Goal: Task Accomplishment & Management: Use online tool/utility

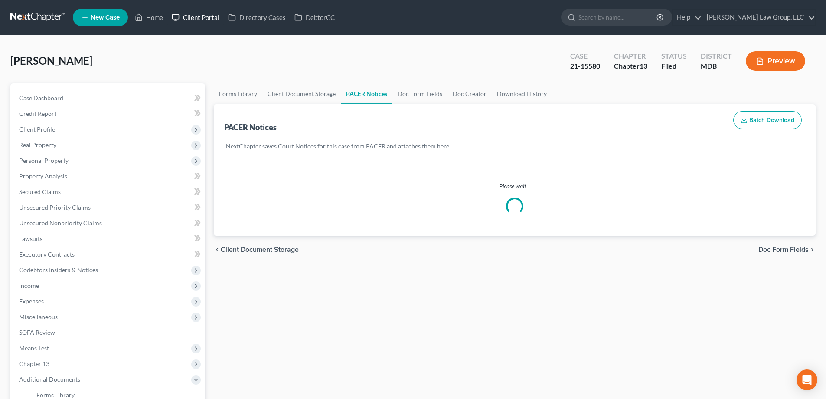
click at [199, 15] on link "Client Portal" at bounding box center [195, 18] width 56 height 16
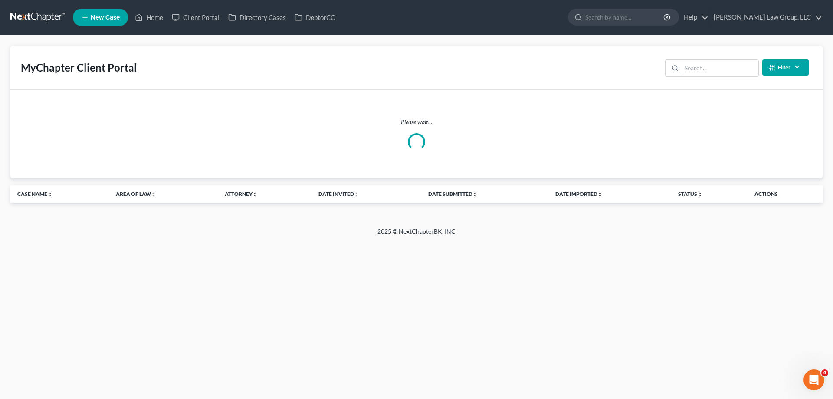
click at [693, 64] on input "search" at bounding box center [720, 68] width 77 height 16
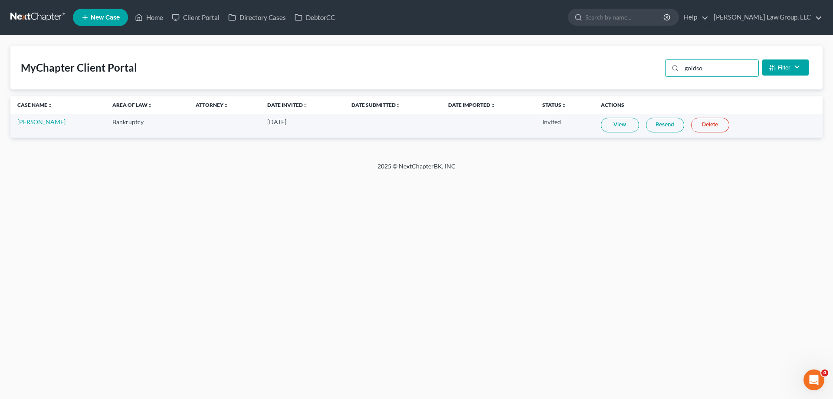
type input "goldso"
click at [670, 125] on link "Resend" at bounding box center [665, 125] width 38 height 15
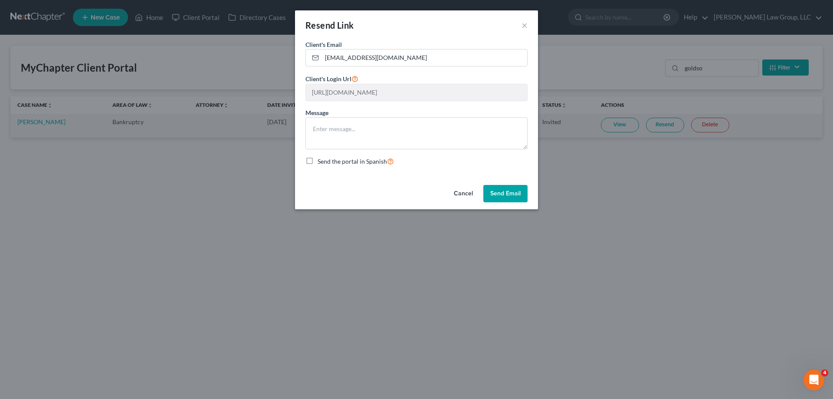
click at [502, 193] on button "Send Email" at bounding box center [505, 193] width 44 height 17
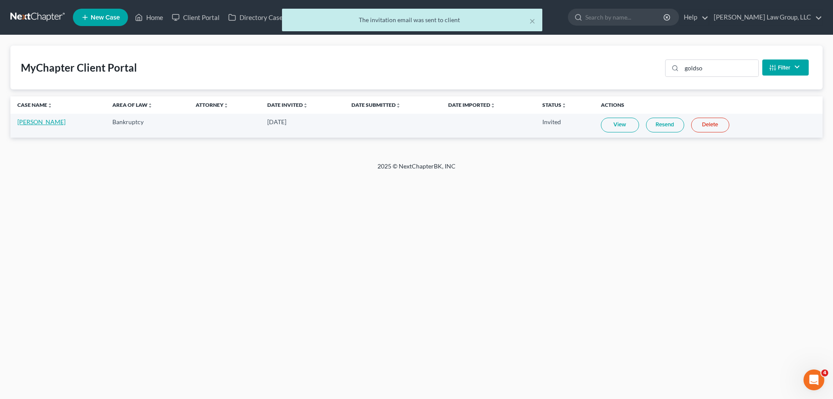
click at [39, 120] on link "[PERSON_NAME]" at bounding box center [41, 121] width 48 height 7
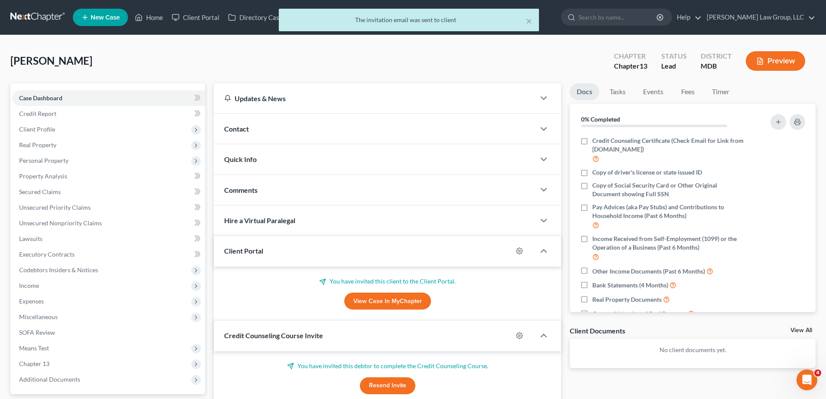
scroll to position [78, 0]
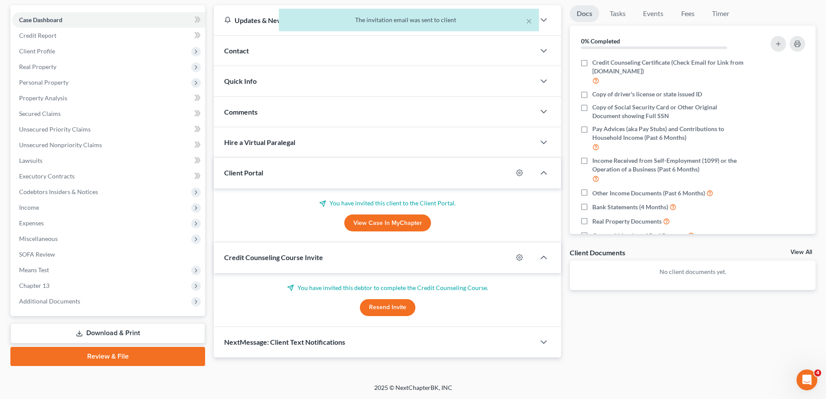
click at [382, 309] on button "Resend Invite" at bounding box center [388, 307] width 56 height 17
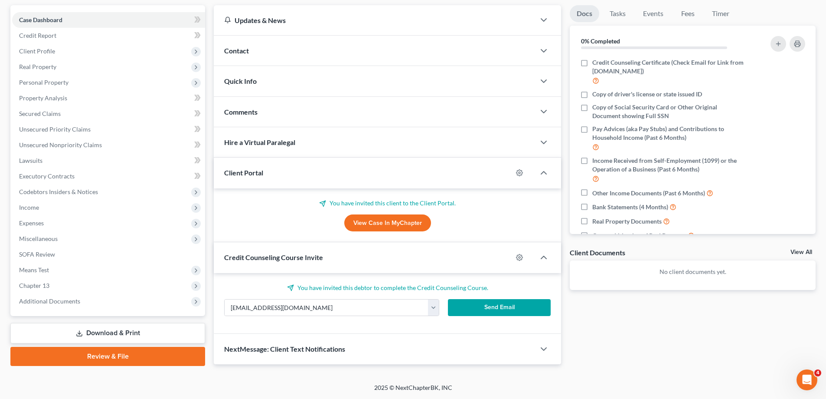
click at [514, 310] on button "Send Email" at bounding box center [499, 307] width 103 height 17
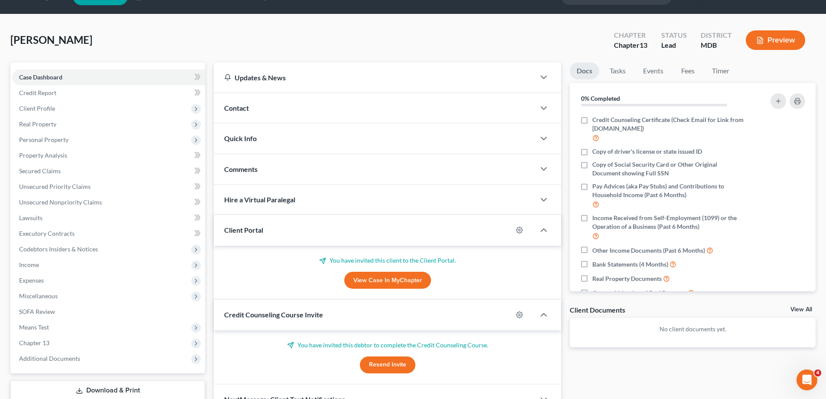
scroll to position [0, 0]
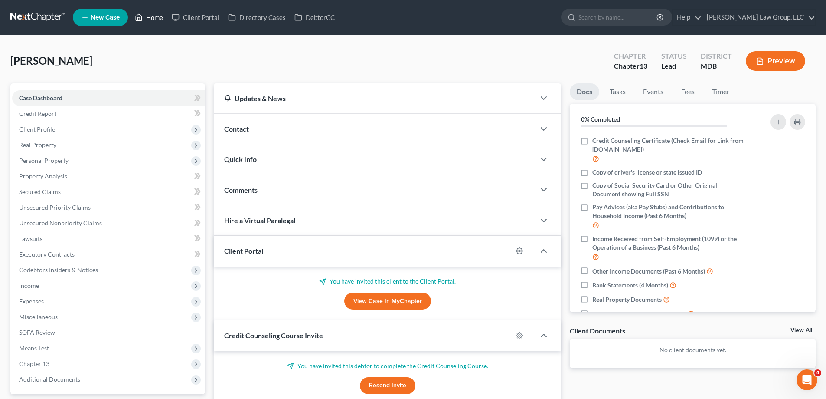
click at [139, 21] on icon at bounding box center [139, 17] width 8 height 10
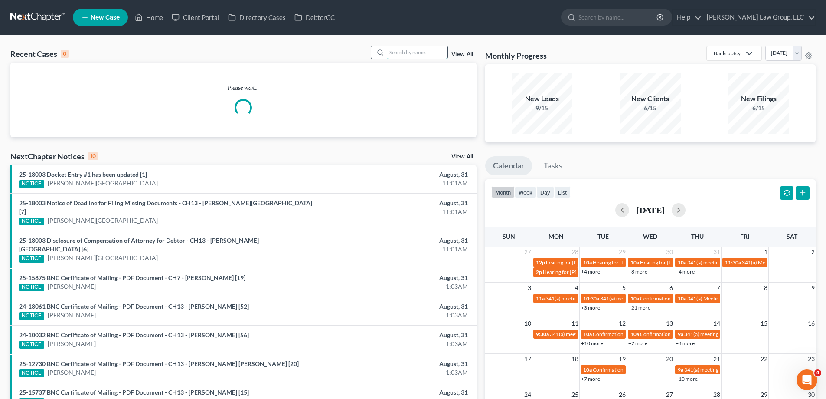
click at [427, 56] on input "search" at bounding box center [417, 52] width 61 height 13
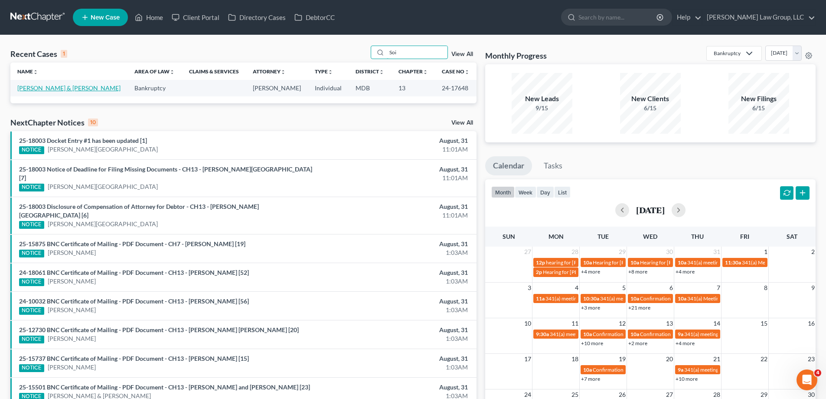
type input "Soi"
click at [50, 85] on link "[PERSON_NAME] & [PERSON_NAME]" at bounding box center [68, 87] width 103 height 7
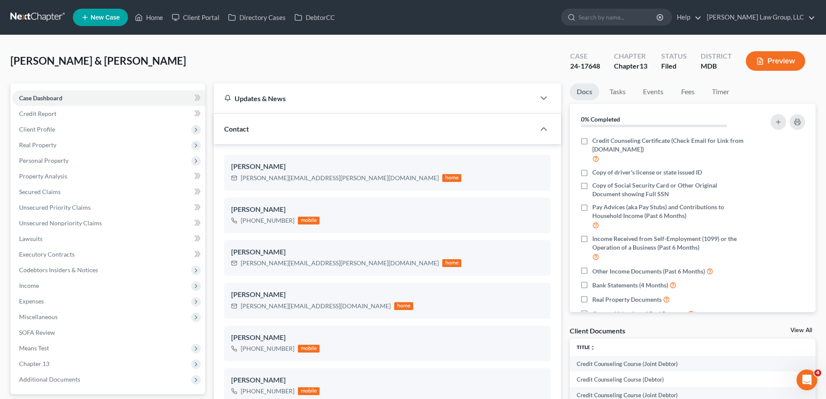
scroll to position [174, 0]
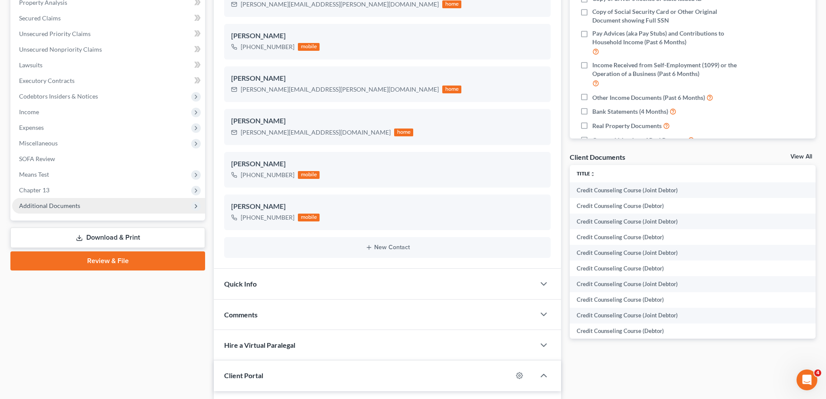
click at [97, 213] on span "Additional Documents" at bounding box center [108, 206] width 193 height 16
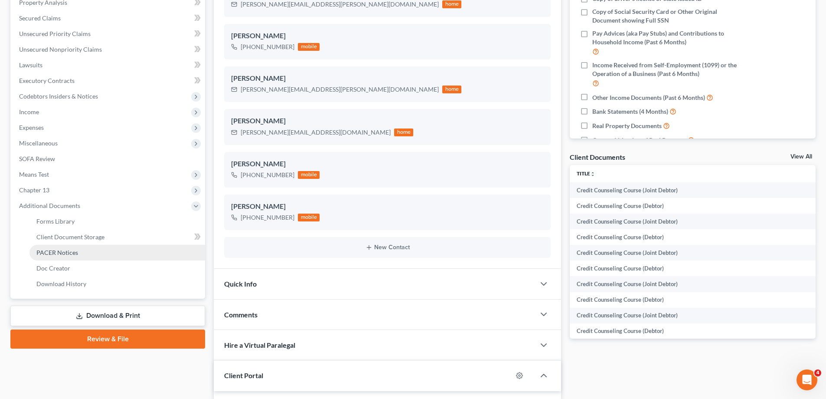
click at [92, 251] on link "PACER Notices" at bounding box center [118, 253] width 176 height 16
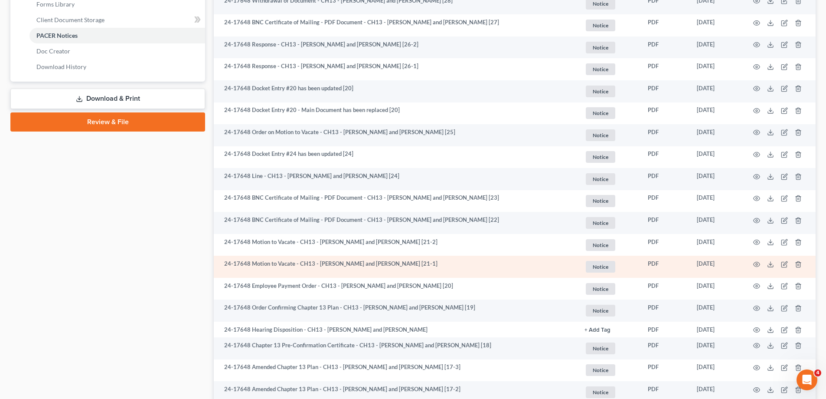
scroll to position [477, 0]
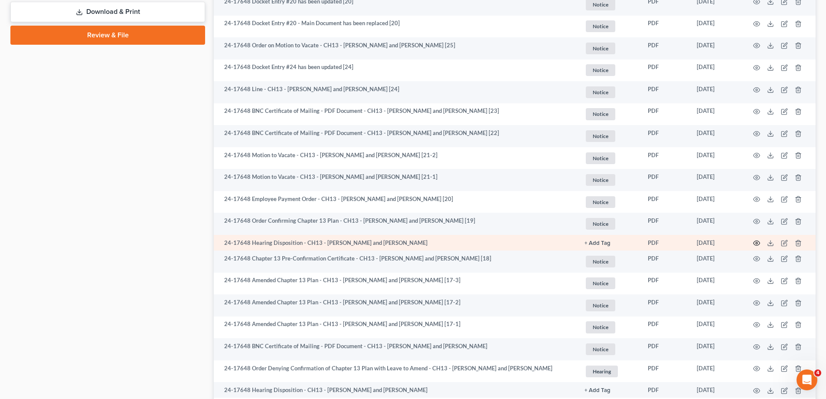
click at [756, 243] on icon "button" at bounding box center [757, 242] width 7 height 7
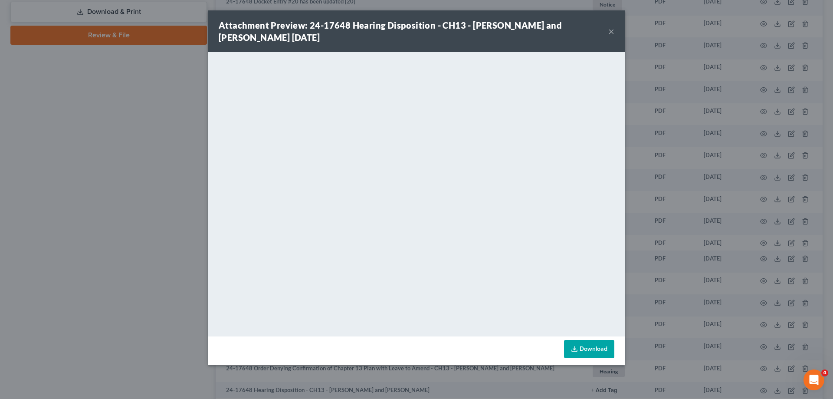
drag, startPoint x: 612, startPoint y: 26, endPoint x: 604, endPoint y: 30, distance: 8.8
click at [613, 27] on button "×" at bounding box center [611, 31] width 6 height 10
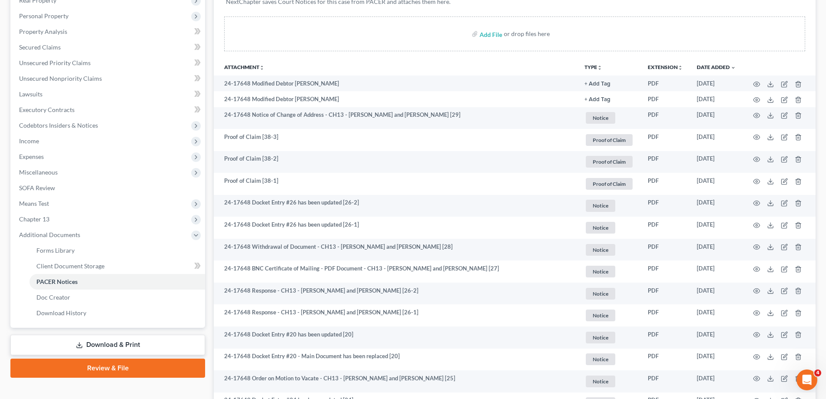
scroll to position [0, 0]
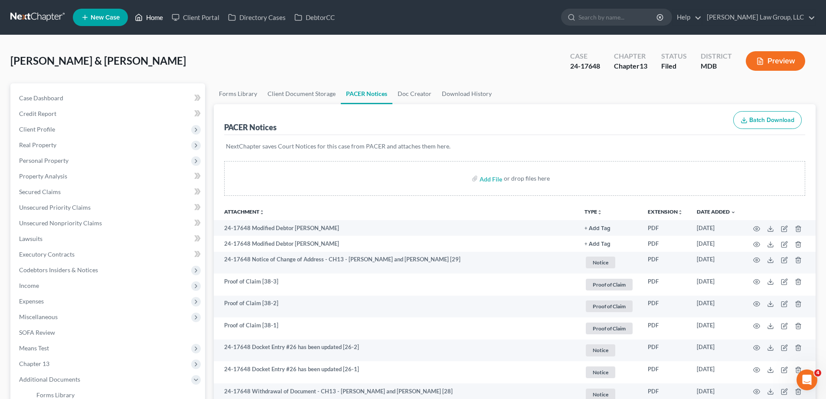
drag, startPoint x: 155, startPoint y: 17, endPoint x: 109, endPoint y: 3, distance: 47.6
click at [155, 17] on link "Home" at bounding box center [149, 18] width 37 height 16
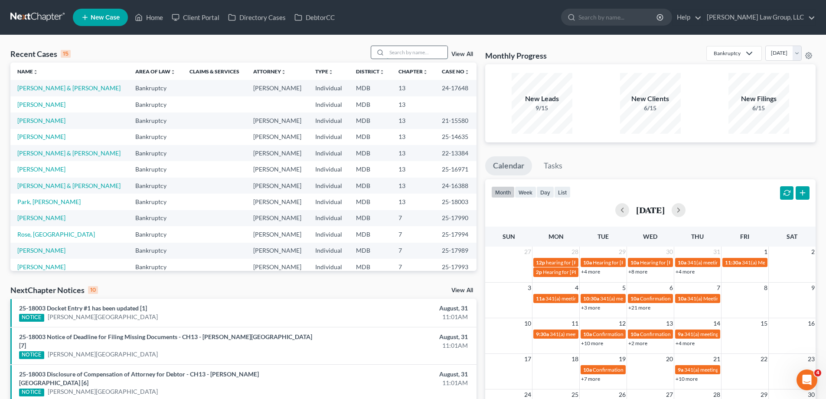
click at [403, 56] on input "search" at bounding box center [417, 52] width 61 height 13
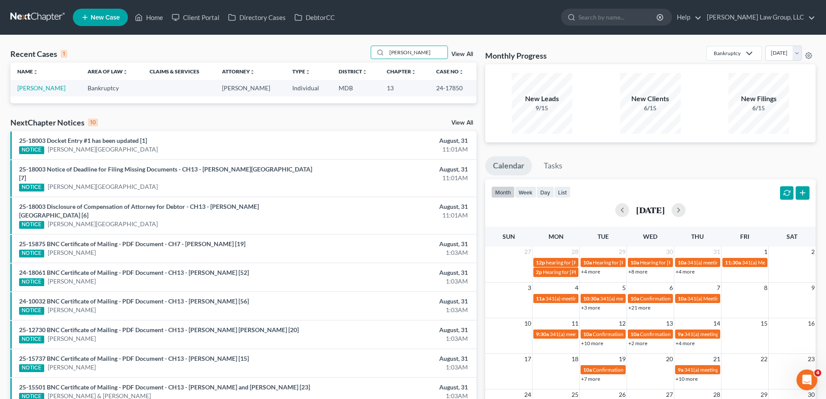
type input "[PERSON_NAME]"
drag, startPoint x: 460, startPoint y: 88, endPoint x: 429, endPoint y: 89, distance: 30.8
click at [430, 89] on td "24-17850" at bounding box center [453, 88] width 47 height 16
copy td "24-17850"
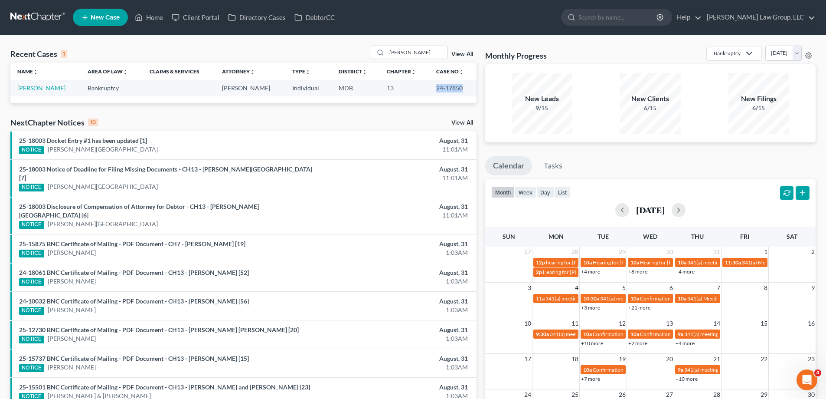
click at [38, 85] on link "[PERSON_NAME]" at bounding box center [41, 87] width 48 height 7
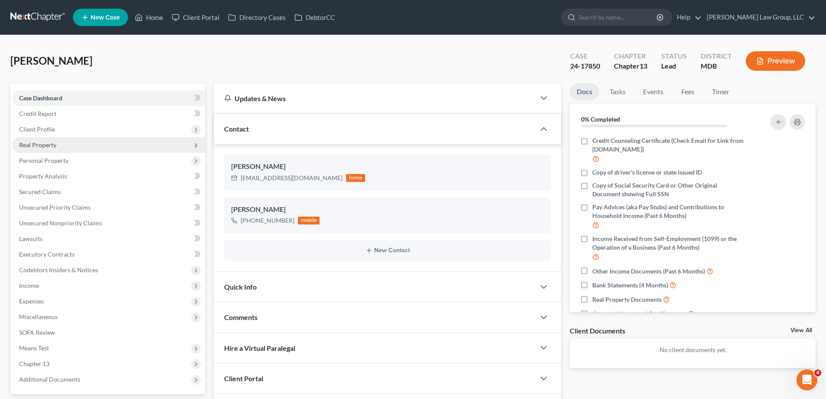
click at [54, 131] on span "Client Profile" at bounding box center [108, 129] width 193 height 16
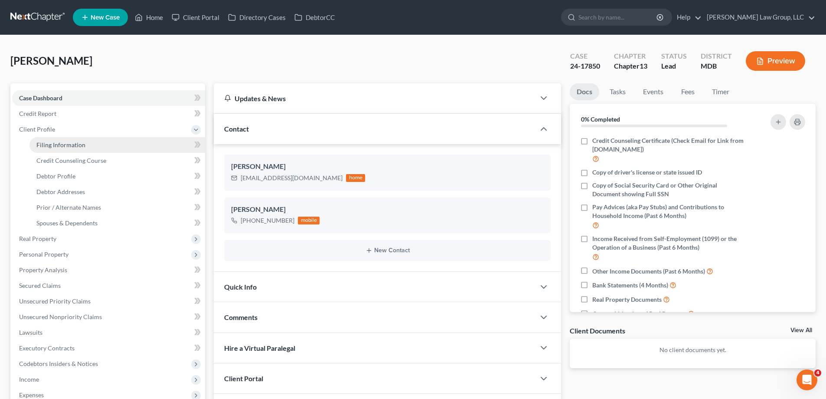
click at [71, 146] on span "Filing Information" at bounding box center [60, 144] width 49 height 7
select select "1"
select select "0"
select select "3"
select select "21"
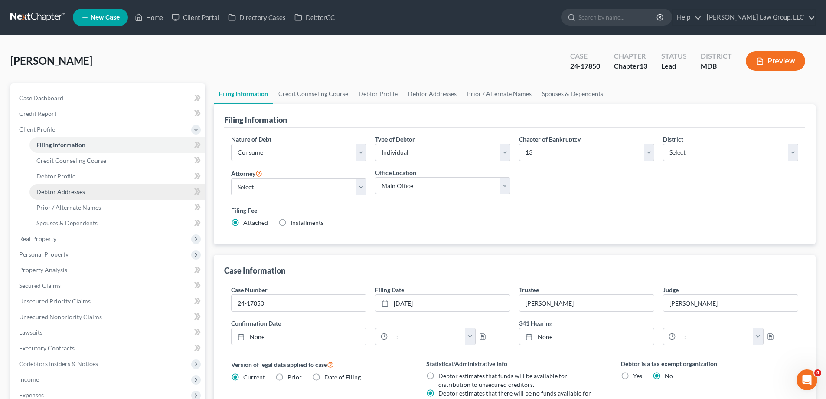
click at [96, 193] on link "Debtor Addresses" at bounding box center [118, 192] width 176 height 16
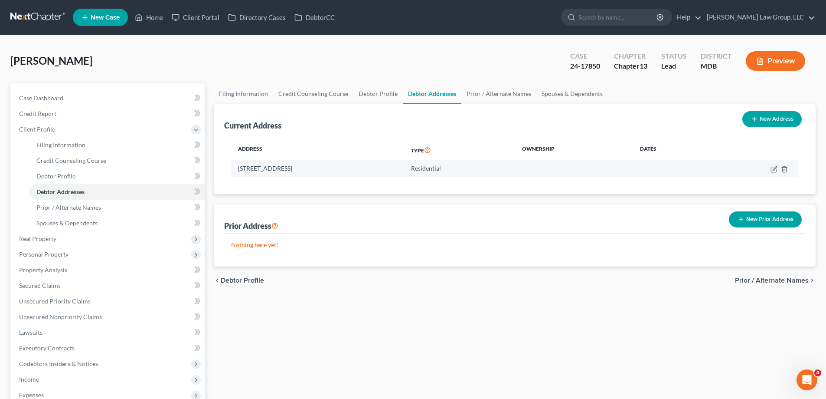
drag, startPoint x: 355, startPoint y: 170, endPoint x: 239, endPoint y: 171, distance: 115.4
click at [239, 171] on td "[STREET_ADDRESS]" at bounding box center [317, 168] width 173 height 16
copy td "[STREET_ADDRESS]"
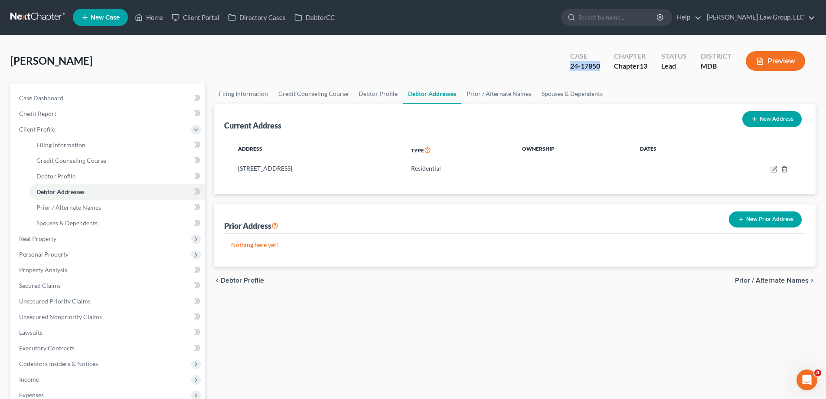
drag, startPoint x: 605, startPoint y: 66, endPoint x: 568, endPoint y: 70, distance: 36.7
click at [568, 70] on div "Case 24-17850" at bounding box center [586, 62] width 44 height 26
copy div "24-17850"
click at [153, 16] on link "Home" at bounding box center [149, 18] width 37 height 16
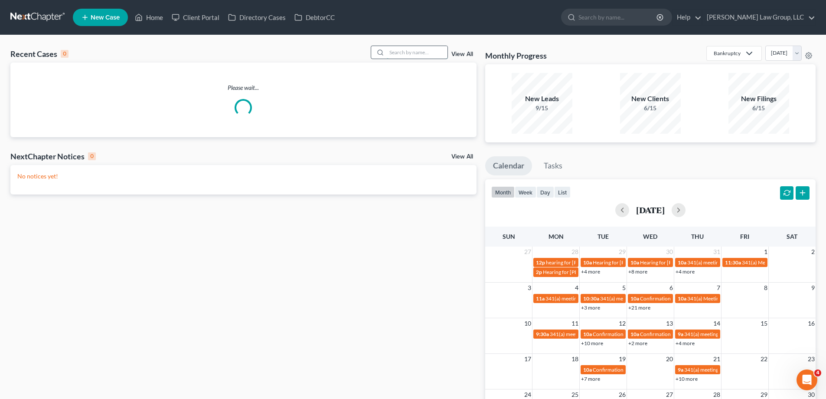
click at [394, 56] on input "search" at bounding box center [417, 52] width 61 height 13
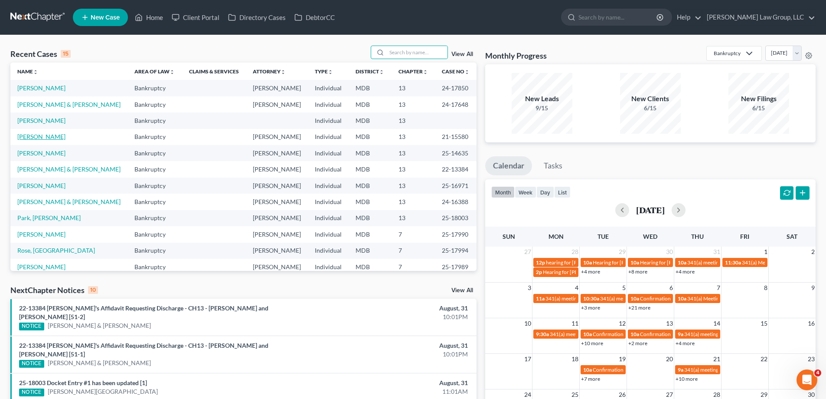
click at [51, 137] on link "[PERSON_NAME]" at bounding box center [41, 136] width 48 height 7
select select "1"
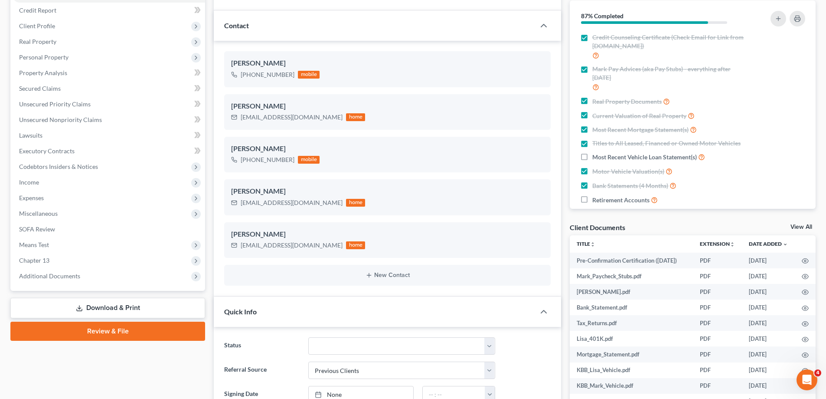
scroll to position [217, 0]
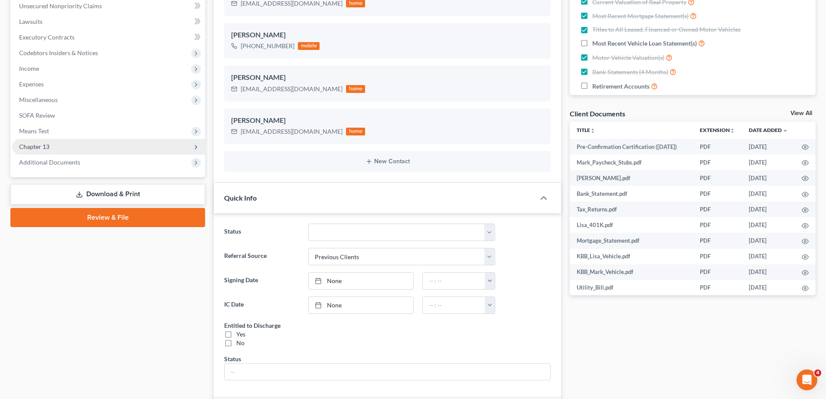
click at [106, 146] on span "Chapter 13" at bounding box center [108, 147] width 193 height 16
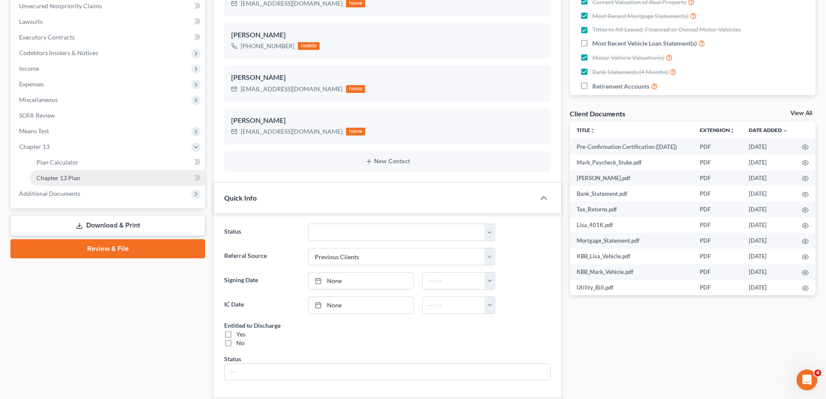
click at [114, 176] on link "Chapter 13 Plan" at bounding box center [118, 178] width 176 height 16
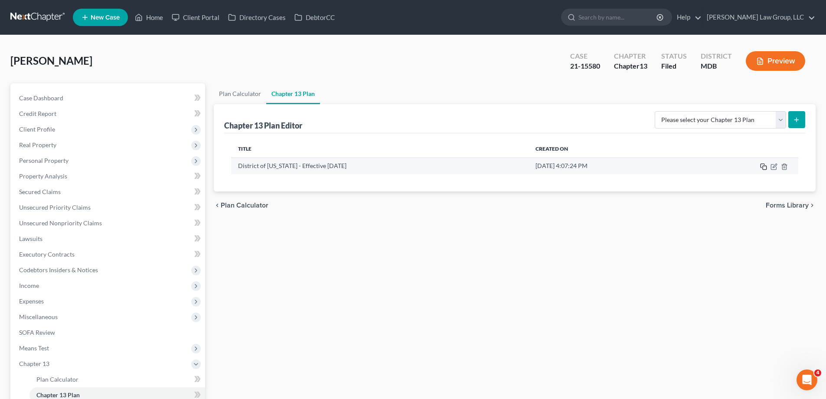
click at [766, 169] on rect "button" at bounding box center [765, 168] width 4 height 4
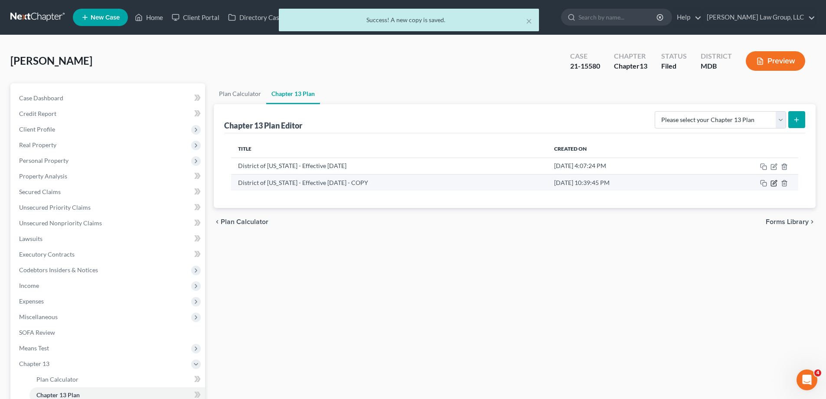
click at [775, 184] on icon "button" at bounding box center [774, 183] width 7 height 7
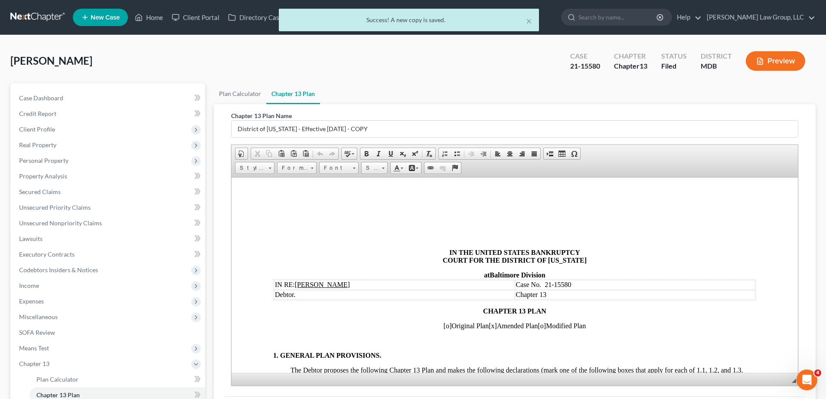
click at [547, 327] on span "[o]" at bounding box center [542, 324] width 8 height 7
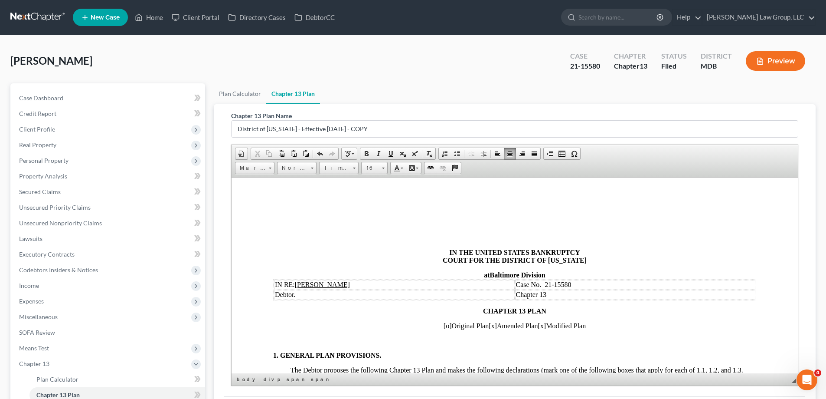
click at [489, 326] on span "[x]" at bounding box center [493, 324] width 8 height 7
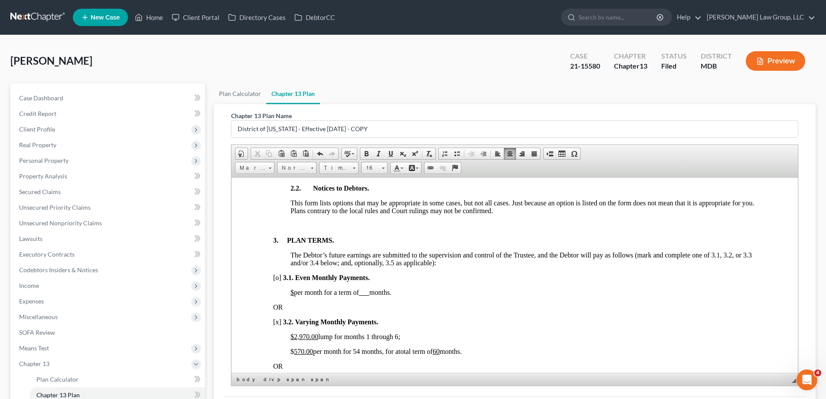
scroll to position [564, 0]
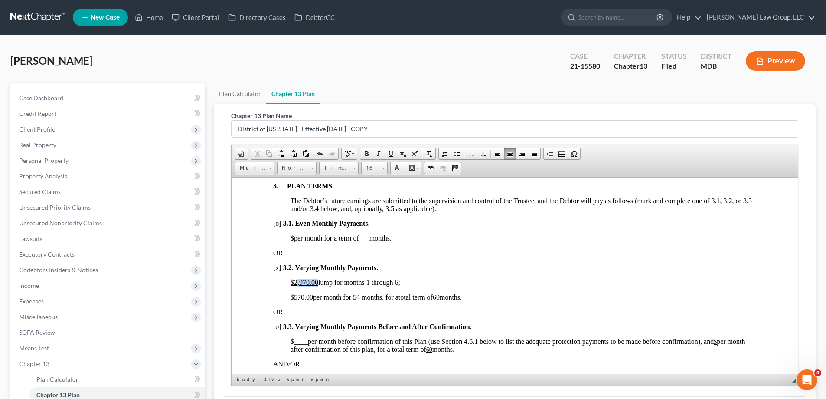
drag, startPoint x: 318, startPoint y: 281, endPoint x: 296, endPoint y: 282, distance: 22.2
click at [296, 282] on u "$2,970.00" at bounding box center [305, 281] width 28 height 7
drag, startPoint x: 408, startPoint y: 281, endPoint x: 327, endPoint y: 283, distance: 81.2
click at [327, 283] on span "$25,770.00 lump for months 1 through 6;" at bounding box center [347, 281] width 113 height 7
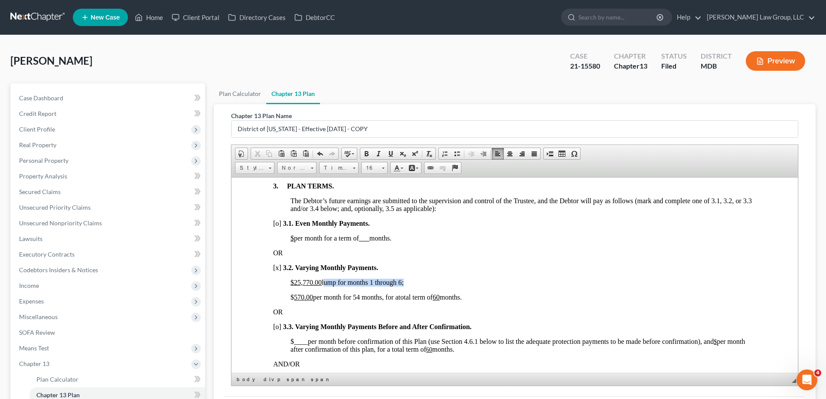
drag, startPoint x: 408, startPoint y: 281, endPoint x: 329, endPoint y: 280, distance: 79.0
click at [329, 280] on span "$25,770.00 lump for months 1 through 6;" at bounding box center [347, 281] width 113 height 7
drag, startPoint x: 388, startPoint y: 282, endPoint x: 403, endPoint y: 279, distance: 15.4
click at [400, 279] on span "$25,770.00 total paid for months 1 - 48 ;" at bounding box center [345, 281] width 109 height 7
click at [390, 153] on span at bounding box center [390, 153] width 7 height 7
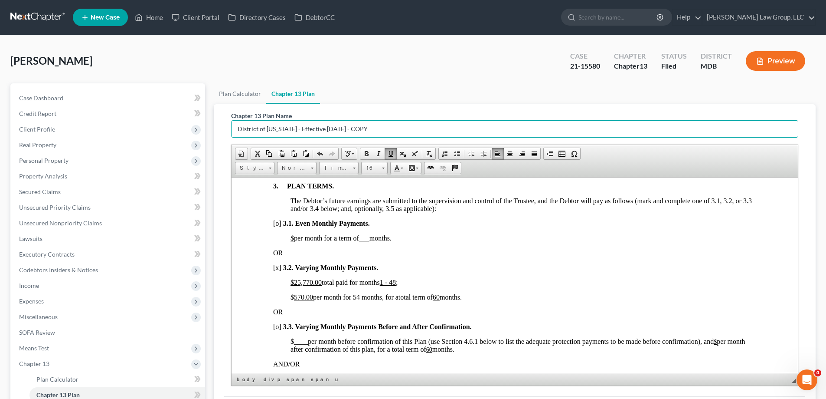
drag, startPoint x: 370, startPoint y: 130, endPoint x: 257, endPoint y: 144, distance: 113.6
click at [258, 144] on div "Chapter 13 Plan Name District of [US_STATE] - Effective [DATE] - COPY Rich Text…" at bounding box center [514, 248] width 567 height 275
type input "D"
type input "Modified Plan"
drag, startPoint x: 304, startPoint y: 295, endPoint x: 294, endPoint y: 298, distance: 10.8
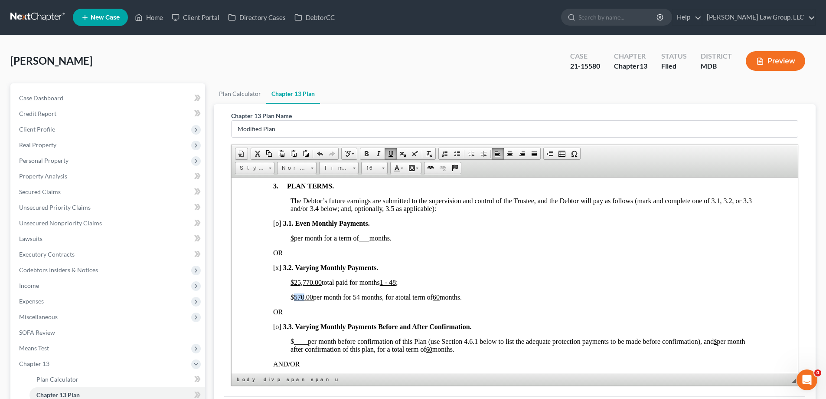
click at [294, 298] on u "570.00" at bounding box center [303, 296] width 19 height 7
drag, startPoint x: 361, startPoint y: 298, endPoint x: 356, endPoint y: 298, distance: 5.7
click at [356, 298] on span "$ 765 .00 per month for 54 months, for a" at bounding box center [345, 296] width 108 height 7
click at [440, 297] on u "60" at bounding box center [436, 296] width 7 height 7
drag, startPoint x: 361, startPoint y: 297, endPoint x: 354, endPoint y: 295, distance: 6.7
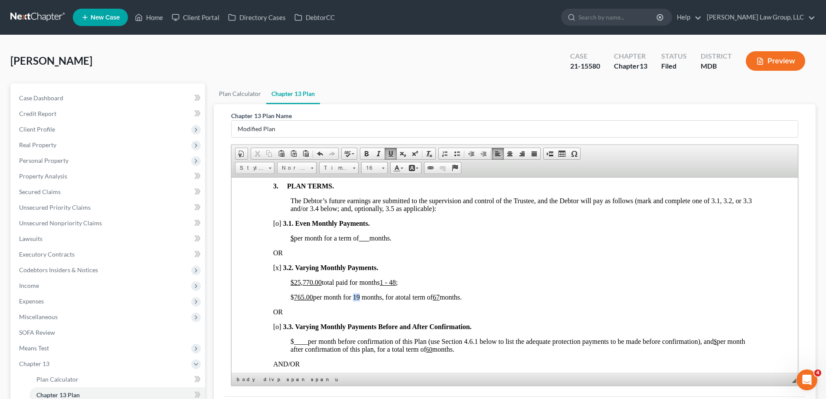
click at [354, 295] on span "$ 765 .00 per month for 19 months, for a" at bounding box center [345, 296] width 108 height 7
drag, startPoint x: 387, startPoint y: 155, endPoint x: 394, endPoint y: 166, distance: 13.0
click at [387, 155] on link "Underline" at bounding box center [391, 153] width 12 height 11
click at [485, 254] on p "OR" at bounding box center [514, 253] width 483 height 8
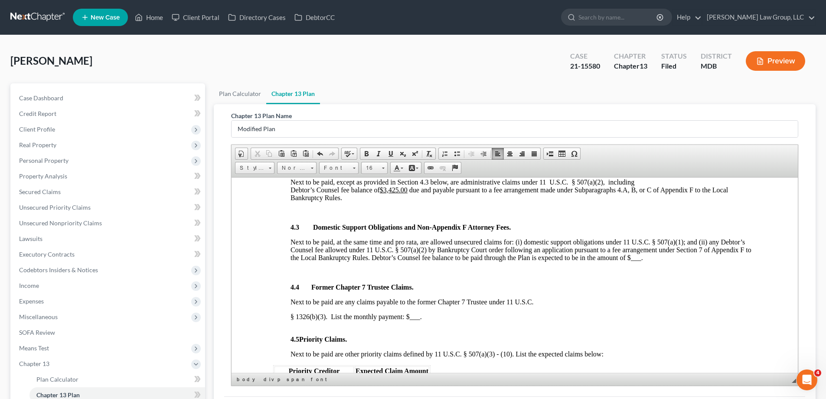
scroll to position [1041, 0]
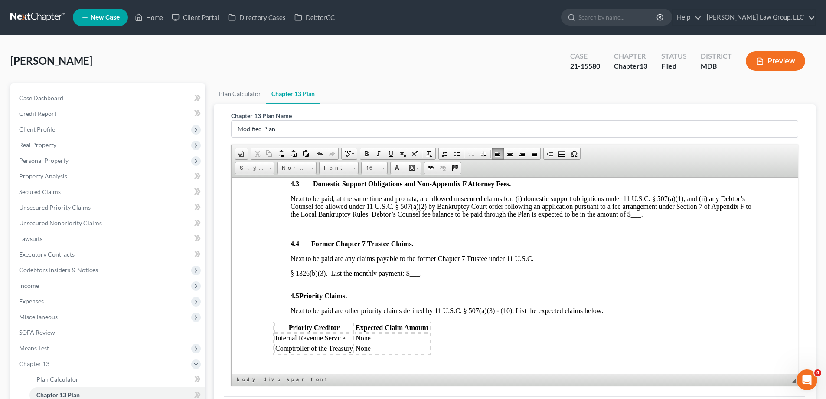
click at [639, 214] on span "___" at bounding box center [636, 213] width 10 height 7
drag, startPoint x: 662, startPoint y: 213, endPoint x: 643, endPoint y: 215, distance: 19.6
click at [643, 215] on span "_1,200.00__" at bounding box center [648, 213] width 35 height 7
click at [391, 155] on span at bounding box center [390, 153] width 7 height 7
click at [633, 253] on div "4. DISTRIBUTION OF PLAN PAYMENTS. From the payments made, the Trustee will make…" at bounding box center [514, 157] width 483 height 239
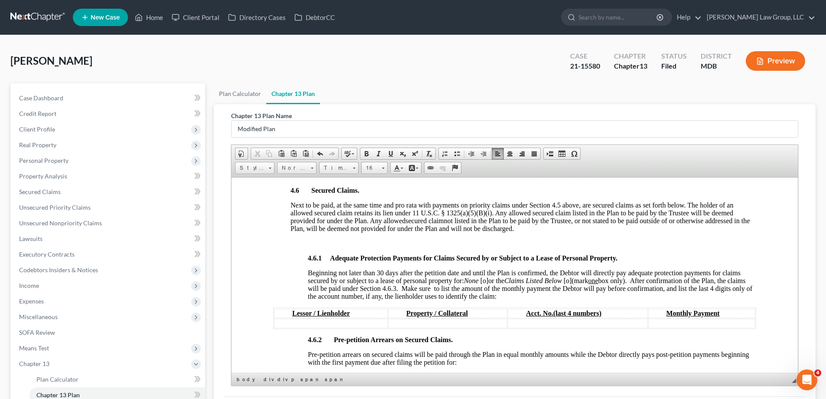
scroll to position [1258, 0]
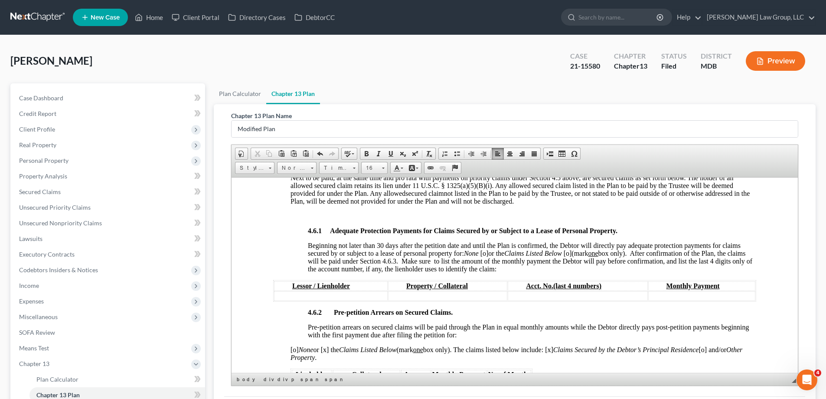
click at [488, 253] on span "[o]" at bounding box center [485, 252] width 8 height 7
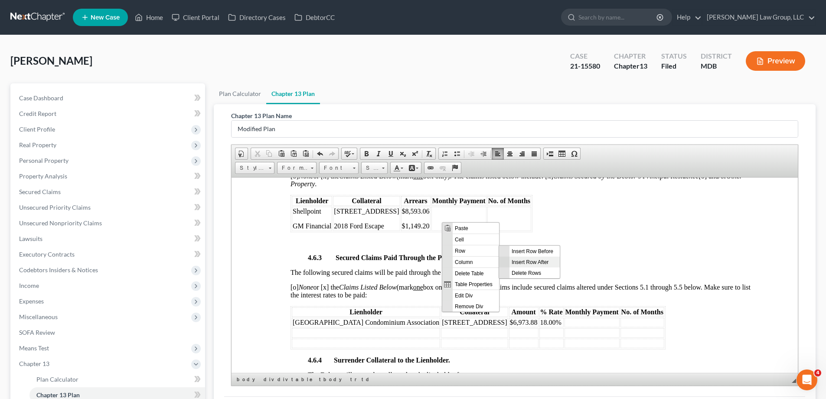
scroll to position [0, 0]
click at [535, 264] on span "Insert Row After" at bounding box center [535, 261] width 50 height 11
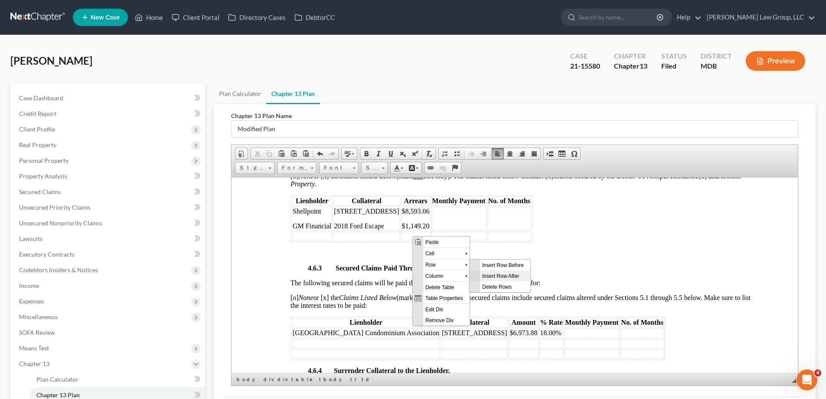
click at [506, 278] on span "Insert Row After" at bounding box center [505, 275] width 50 height 11
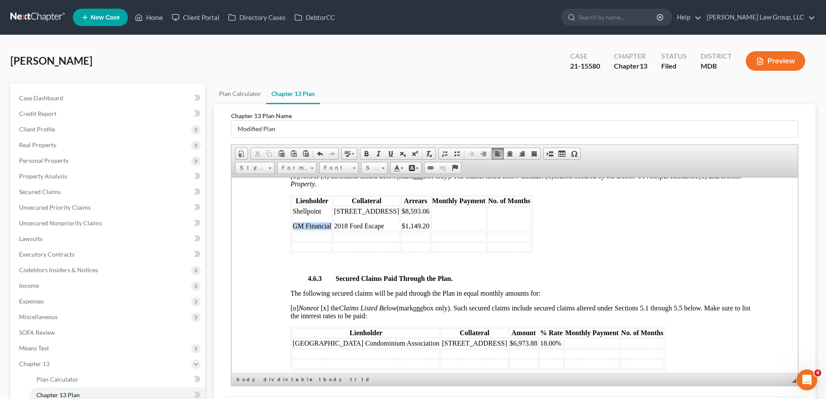
drag, startPoint x: 331, startPoint y: 225, endPoint x: 295, endPoint y: 226, distance: 36.1
click at [295, 226] on span "GM Financial" at bounding box center [312, 225] width 39 height 7
copy span "GM Financial"
click at [311, 236] on td at bounding box center [312, 236] width 40 height 10
drag, startPoint x: 384, startPoint y: 224, endPoint x: 335, endPoint y: 227, distance: 48.7
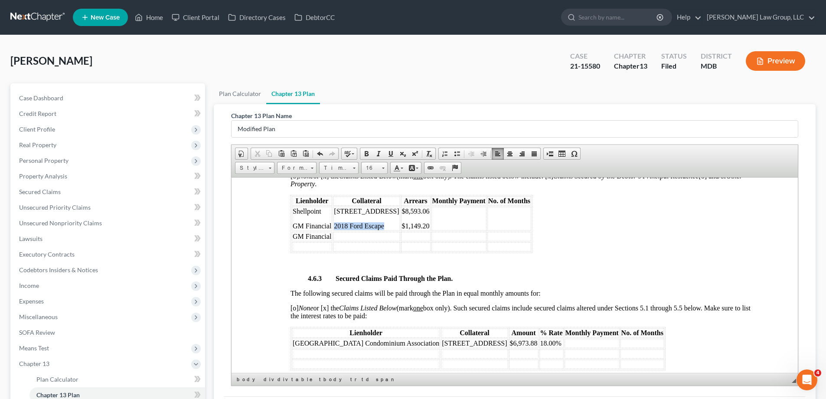
click at [335, 227] on span "2018 Ford Escape" at bounding box center [359, 225] width 50 height 7
copy span "2018 Ford Escape"
click at [342, 235] on td at bounding box center [366, 236] width 67 height 10
drag, startPoint x: 420, startPoint y: 225, endPoint x: 394, endPoint y: 227, distance: 26.5
click at [402, 227] on span "$1,149.20" at bounding box center [416, 225] width 28 height 7
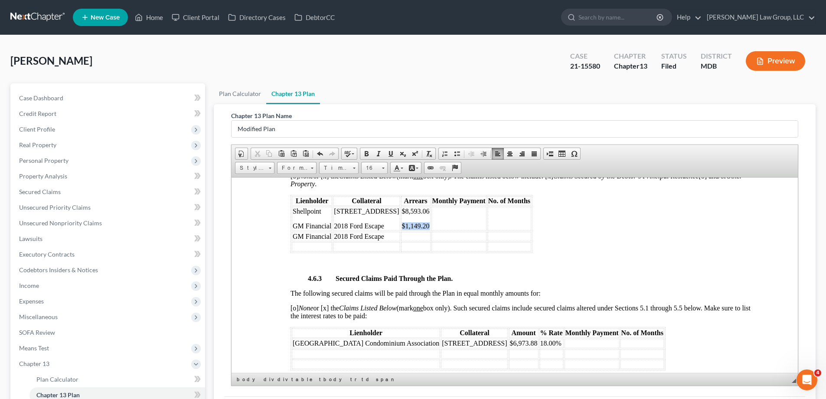
copy span "$1,149.20"
click at [401, 234] on td at bounding box center [416, 236] width 30 height 10
click at [318, 211] on span "Shellpoint" at bounding box center [307, 210] width 29 height 7
drag, startPoint x: 324, startPoint y: 211, endPoint x: 294, endPoint y: 212, distance: 30.4
click at [294, 212] on p "Shellpoint" at bounding box center [312, 211] width 39 height 8
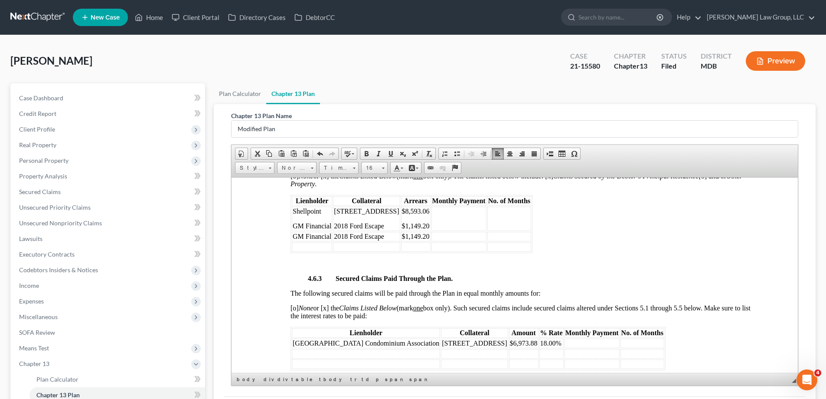
copy span "Shellpoint"
click at [317, 245] on td at bounding box center [312, 247] width 40 height 10
drag, startPoint x: 389, startPoint y: 211, endPoint x: 335, endPoint y: 212, distance: 54.2
click at [335, 212] on span "[STREET_ADDRESS]" at bounding box center [366, 210] width 65 height 7
copy span "[STREET_ADDRESS]"
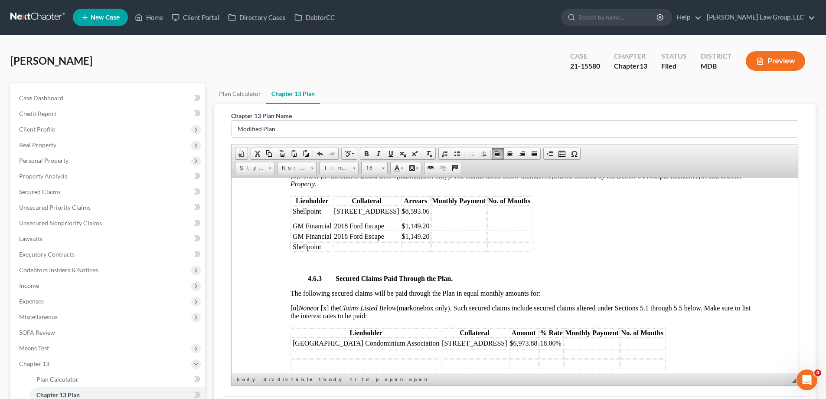
click at [362, 245] on td at bounding box center [366, 247] width 67 height 10
drag, startPoint x: 421, startPoint y: 224, endPoint x: 393, endPoint y: 224, distance: 28.2
click at [401, 224] on td "$8,593.06 $1,149.20" at bounding box center [416, 218] width 30 height 24
drag, startPoint x: 386, startPoint y: 226, endPoint x: 335, endPoint y: 223, distance: 50.4
click at [335, 223] on p "2018 Ford Escape" at bounding box center [366, 226] width 65 height 8
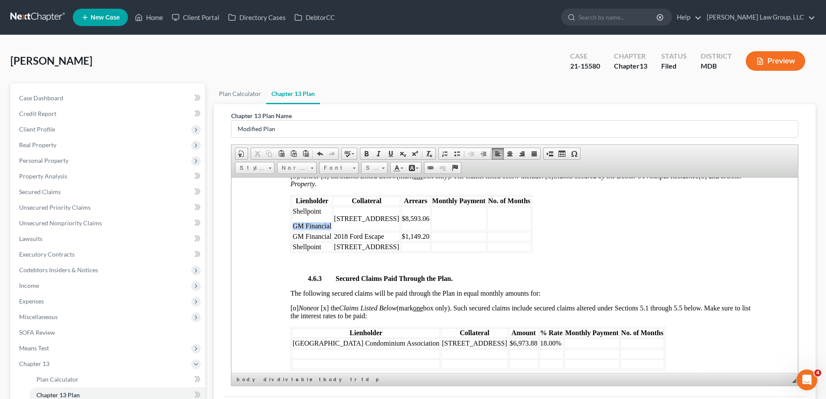
drag, startPoint x: 331, startPoint y: 226, endPoint x: 293, endPoint y: 224, distance: 38.7
click at [293, 223] on td "Shellpoint GM Financial" at bounding box center [312, 218] width 40 height 24
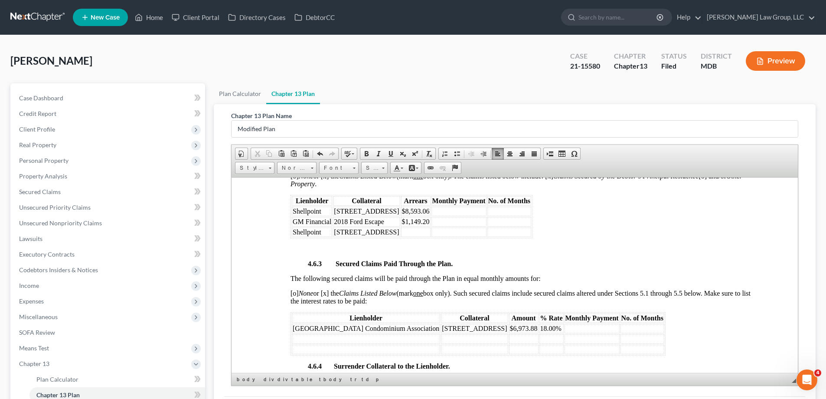
click at [421, 212] on td "$8,593.06" at bounding box center [416, 211] width 30 height 10
click at [401, 231] on td at bounding box center [445, 232] width 89 height 10
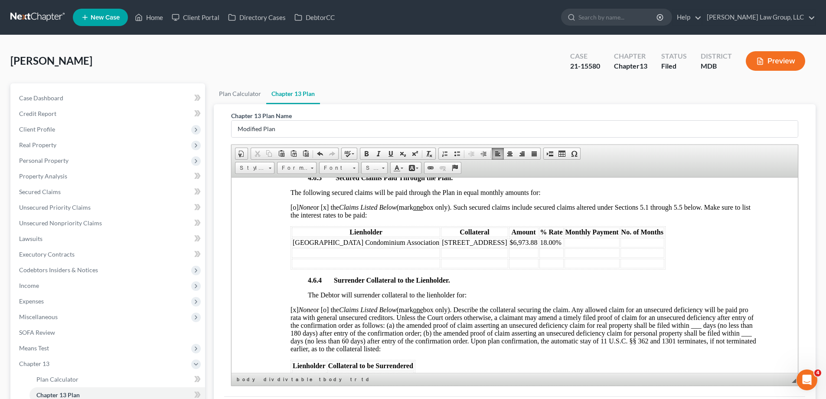
scroll to position [1518, 0]
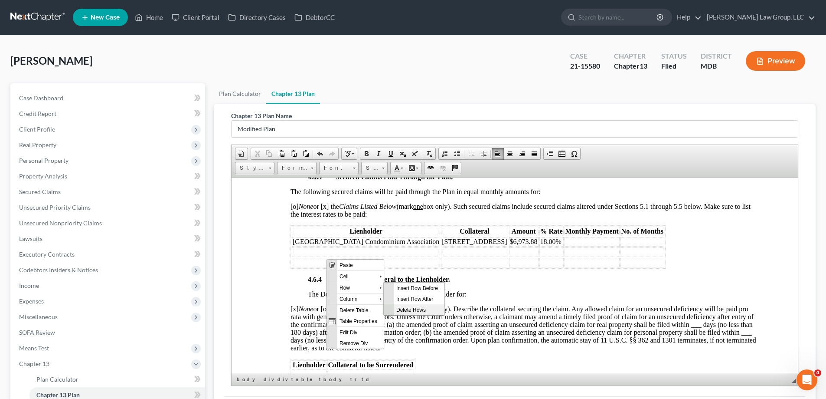
click at [424, 308] on span "Delete Rows" at bounding box center [419, 309] width 50 height 11
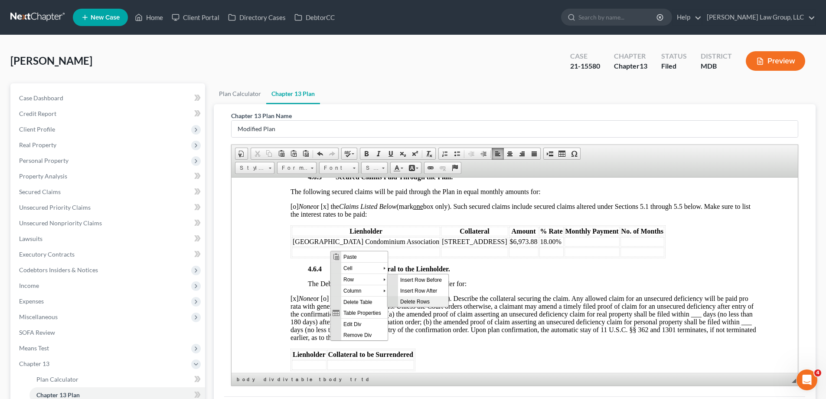
click at [427, 301] on span "Delete Rows" at bounding box center [423, 300] width 50 height 11
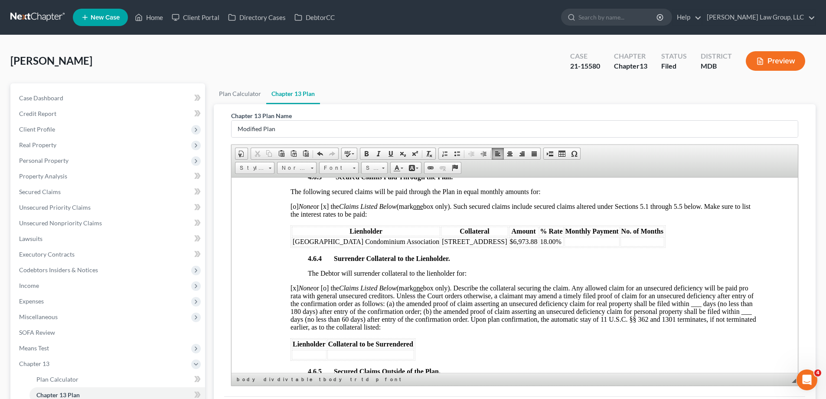
click at [565, 243] on td at bounding box center [592, 241] width 55 height 10
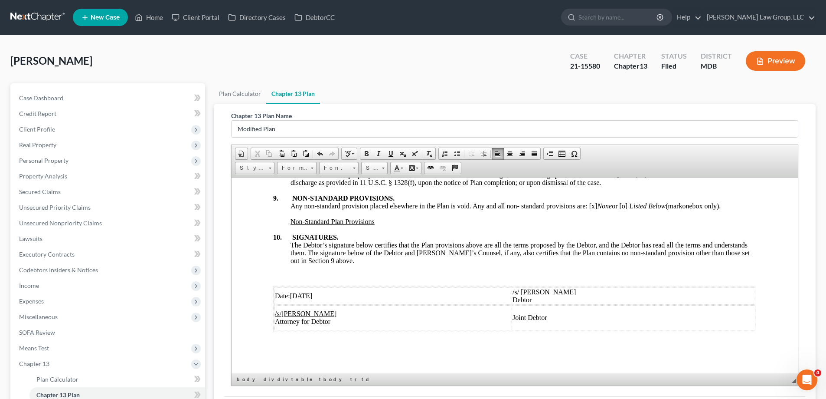
scroll to position [2795, 0]
drag, startPoint x: 308, startPoint y: 295, endPoint x: 296, endPoint y: 296, distance: 11.3
click at [296, 296] on u "[DATE]" at bounding box center [301, 295] width 23 height 7
click at [313, 294] on u "[DATE]" at bounding box center [301, 295] width 23 height 7
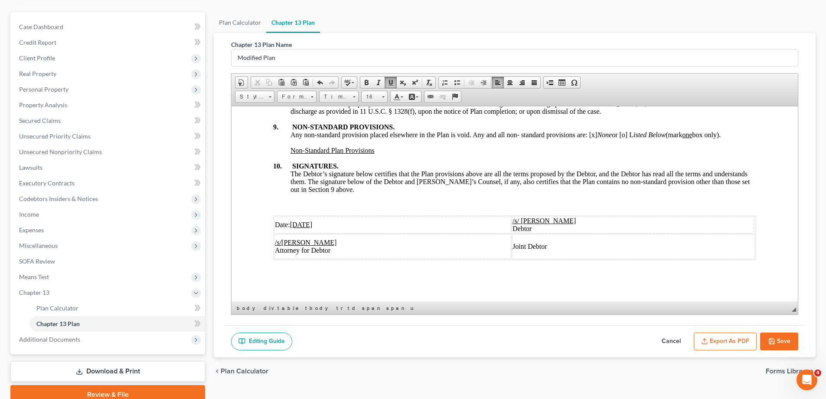
scroll to position [109, 0]
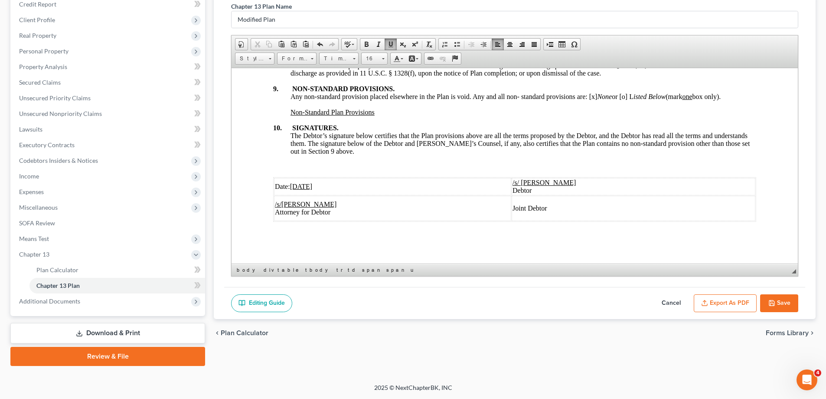
click at [799, 306] on div "Editing Guide Cancel Export as PDF Save" at bounding box center [514, 303] width 581 height 33
click at [783, 305] on button "Save" at bounding box center [780, 303] width 38 height 18
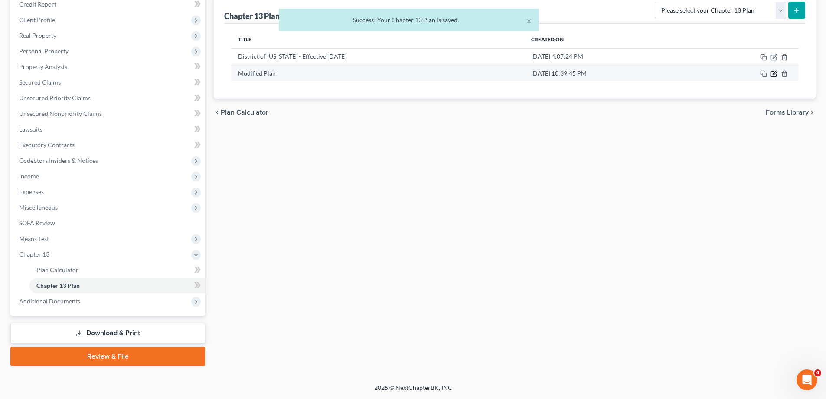
click at [773, 70] on icon "button" at bounding box center [774, 73] width 7 height 7
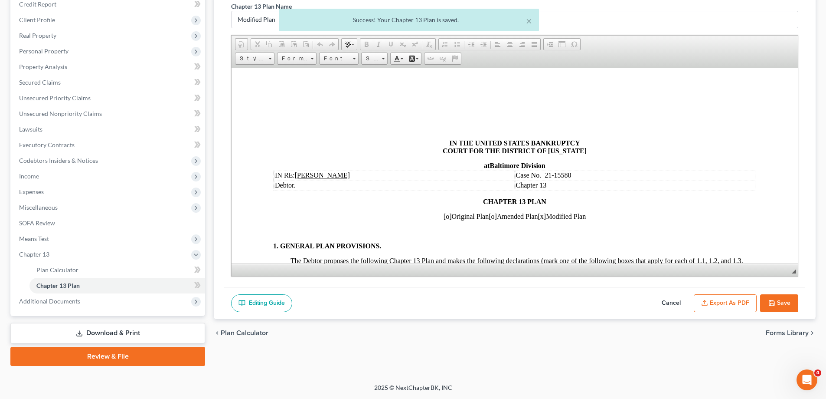
scroll to position [0, 0]
click at [736, 306] on button "Export as PDF" at bounding box center [725, 303] width 63 height 18
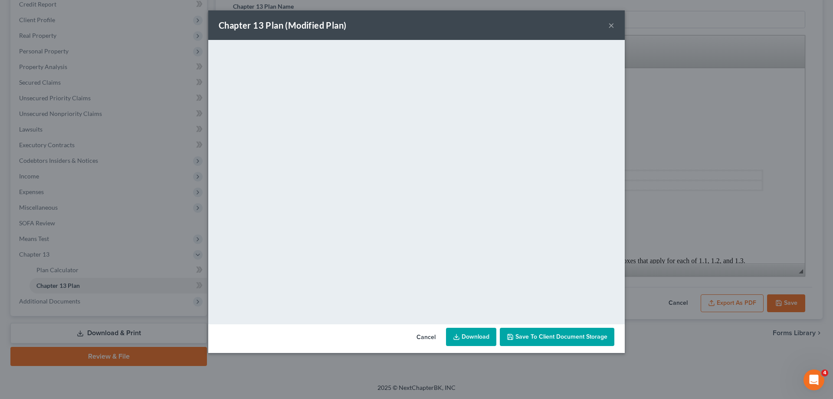
click at [612, 25] on button "×" at bounding box center [611, 25] width 6 height 10
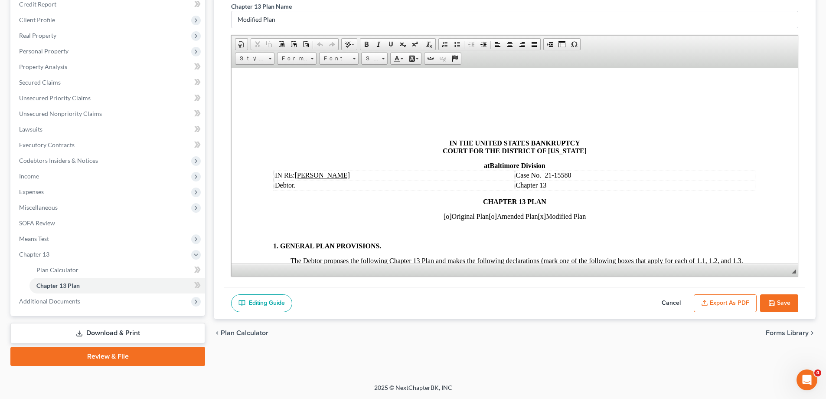
click at [781, 302] on button "Save" at bounding box center [780, 303] width 38 height 18
